Goal: Information Seeking & Learning: Learn about a topic

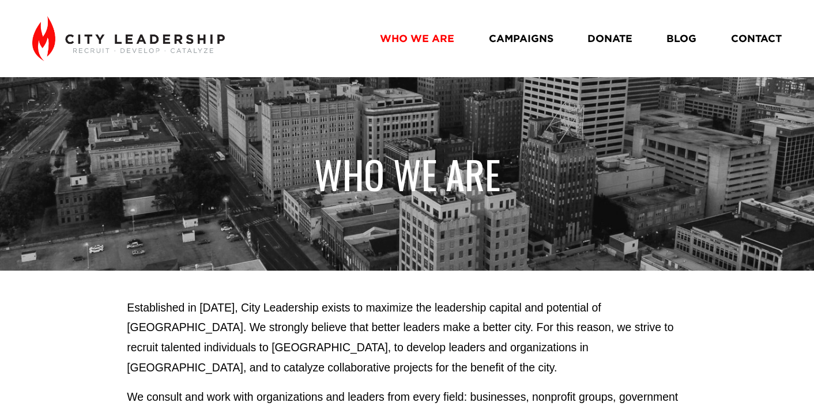
scroll to position [144, 0]
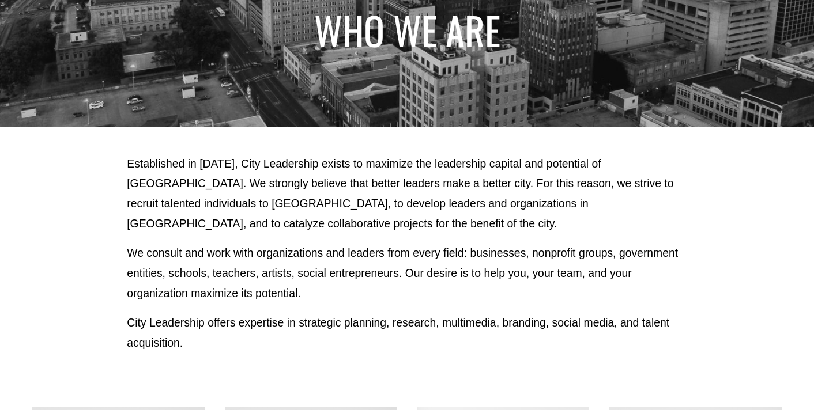
click at [716, 164] on div "Established in 2010, City Leadership exists to maximize the leadership capital …" at bounding box center [407, 253] width 814 height 199
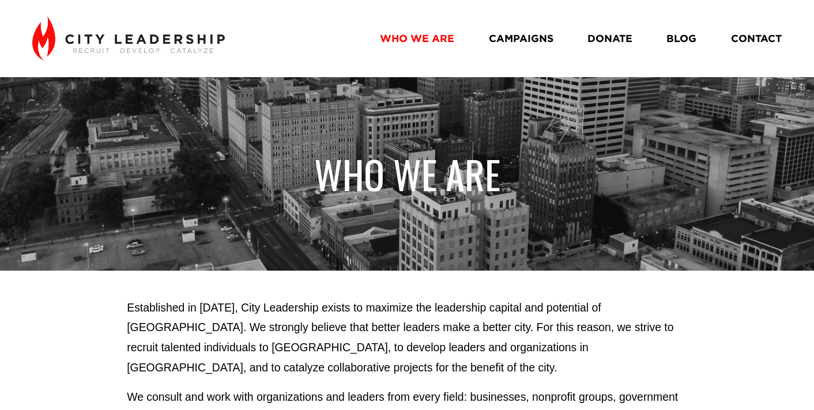
click at [683, 41] on link "BLOG" at bounding box center [681, 39] width 30 height 20
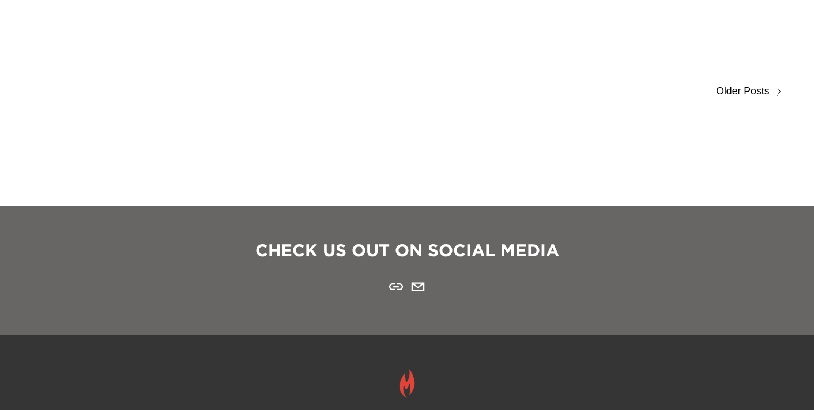
scroll to position [6403, 0]
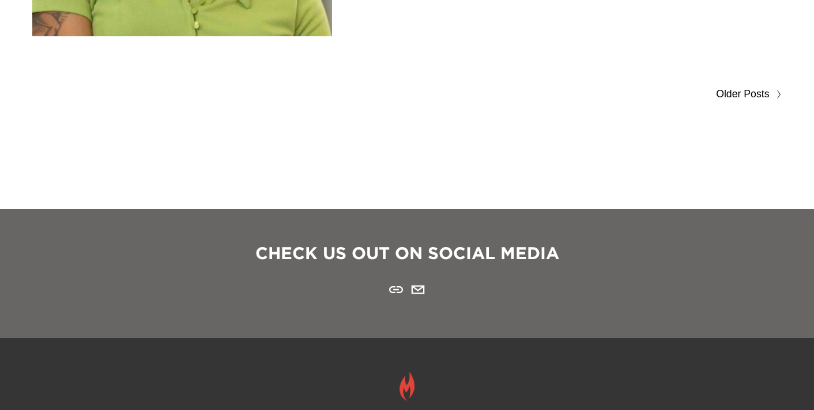
click at [742, 92] on span "Older Posts" at bounding box center [742, 94] width 53 height 18
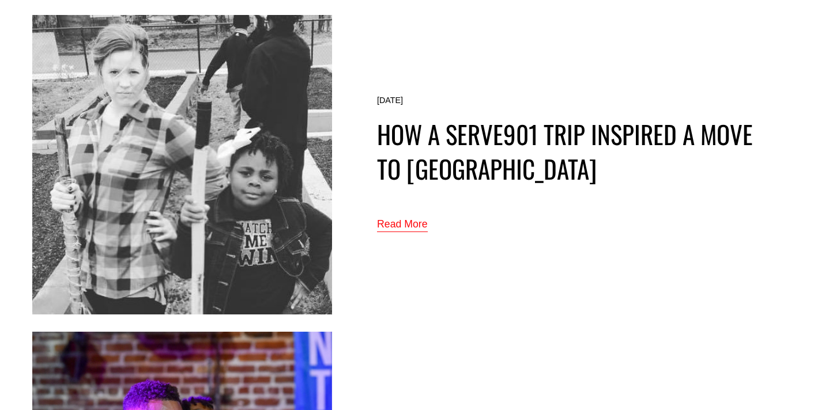
scroll to position [5807, 0]
click at [270, 167] on img at bounding box center [182, 166] width 300 height 300
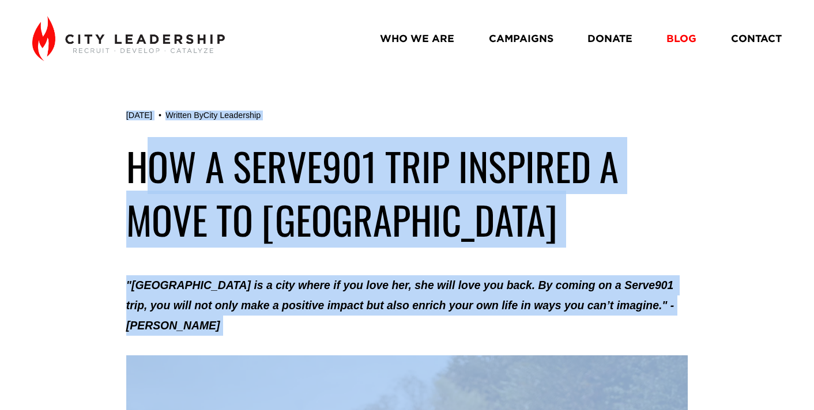
drag, startPoint x: 575, startPoint y: 270, endPoint x: 148, endPoint y: 141, distance: 446.1
copy div "Lor i dolor680 Sita Consecte a Elit se Doeiusm Tem 3 Incidid Ut Labo Etdolorema…"
